Goal: Navigation & Orientation: Find specific page/section

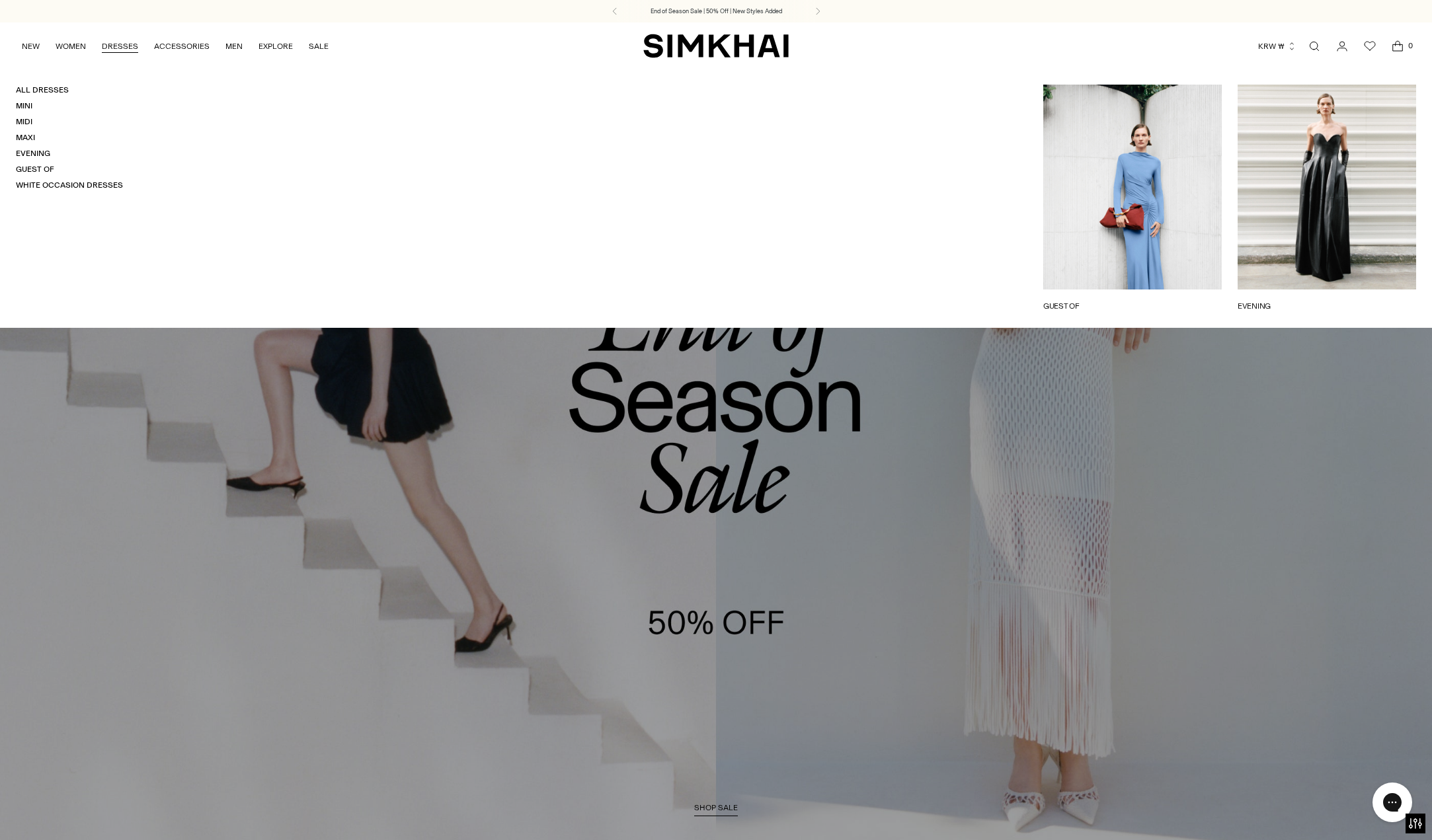
click at [117, 38] on link "DRESSES" at bounding box center [120, 46] width 36 height 29
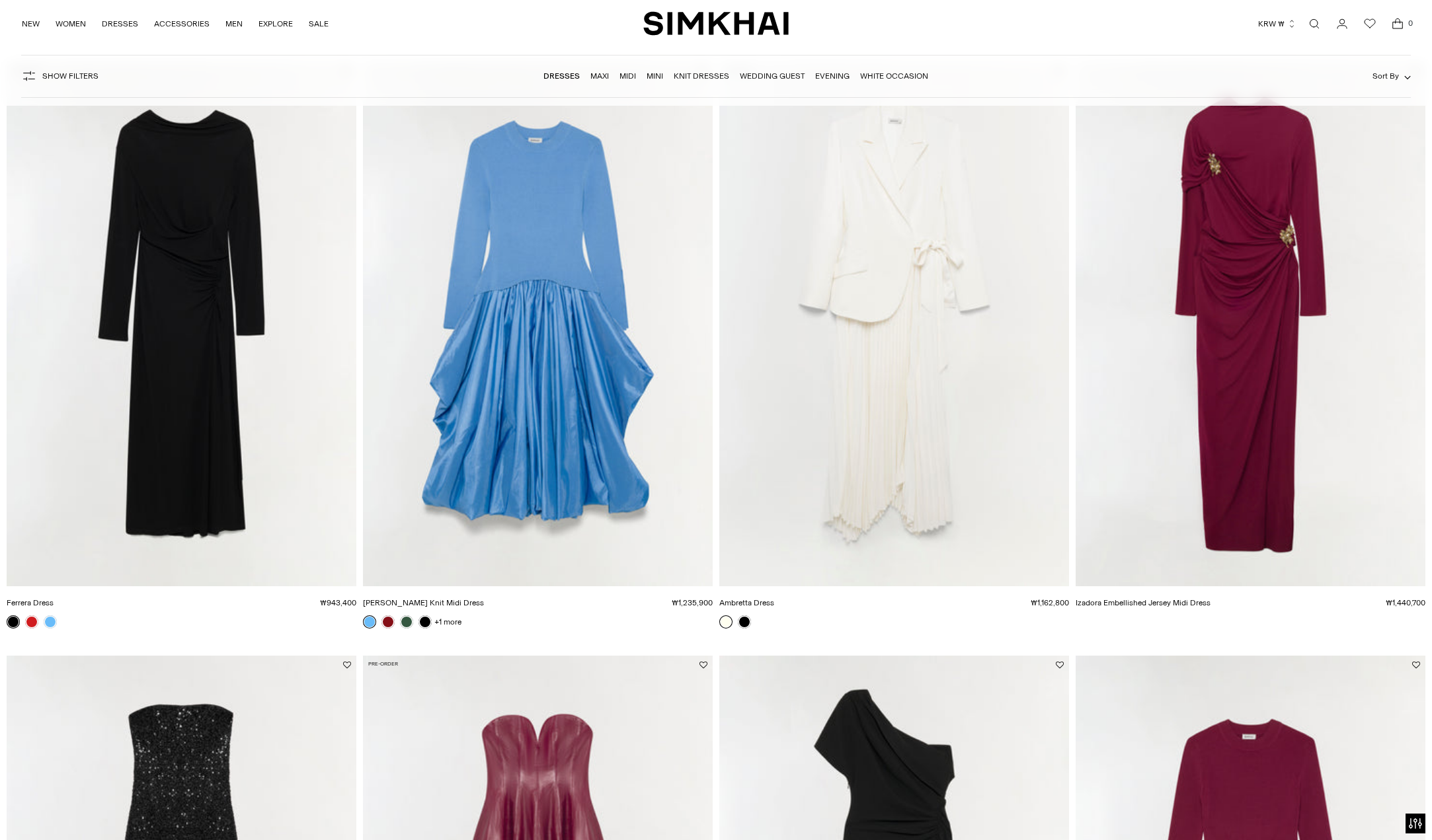
scroll to position [727, 0]
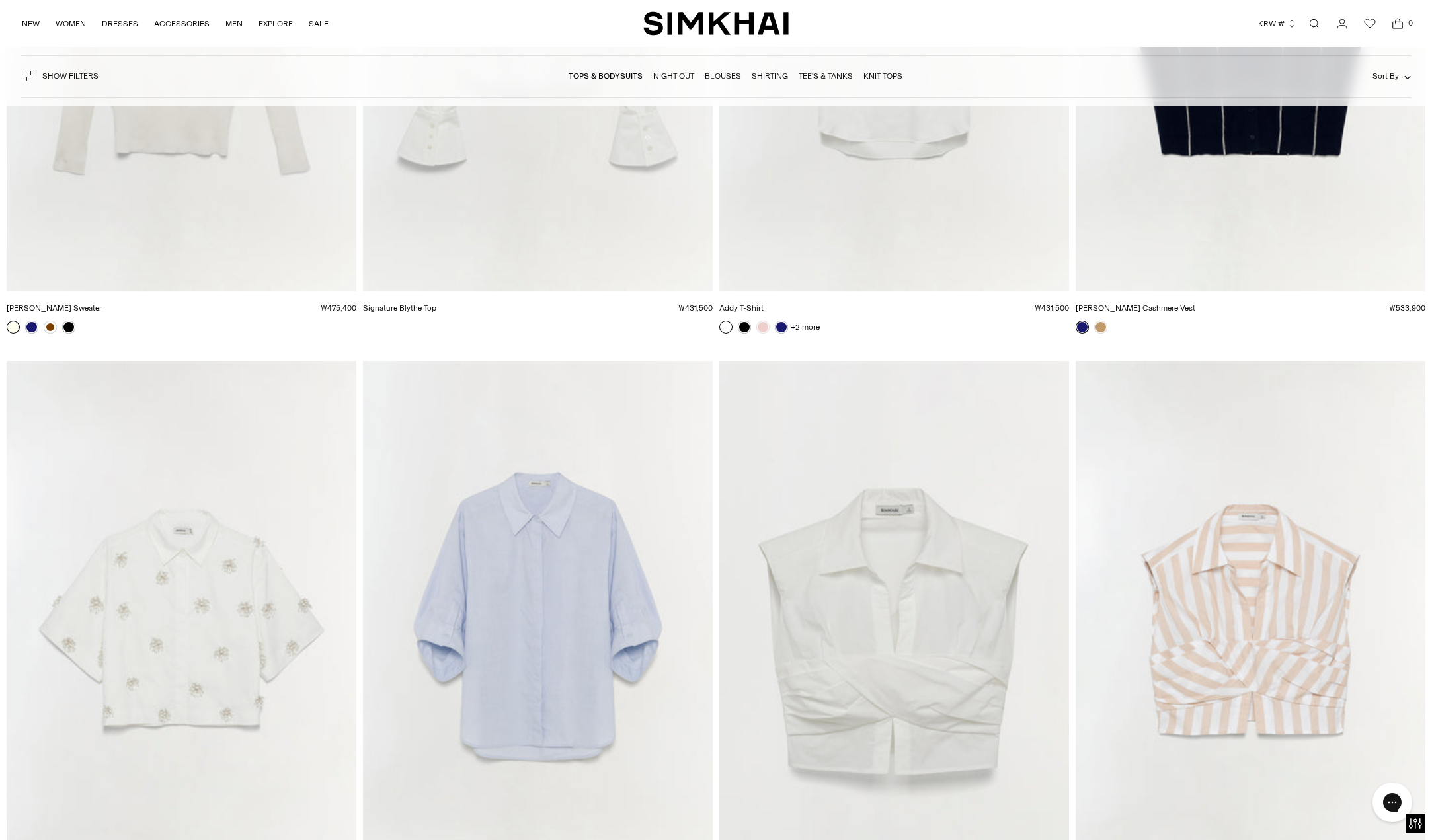
scroll to position [8986, 0]
